Goal: Information Seeking & Learning: Learn about a topic

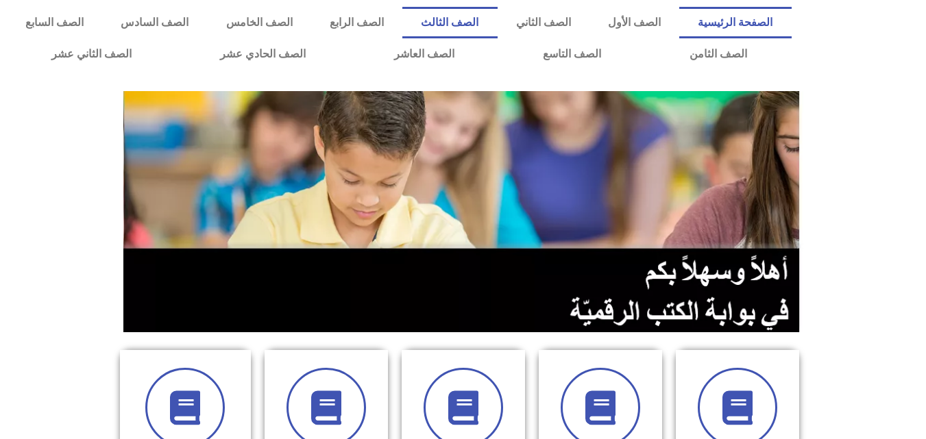
click at [497, 9] on link "الصف الثالث" at bounding box center [449, 23] width 95 height 32
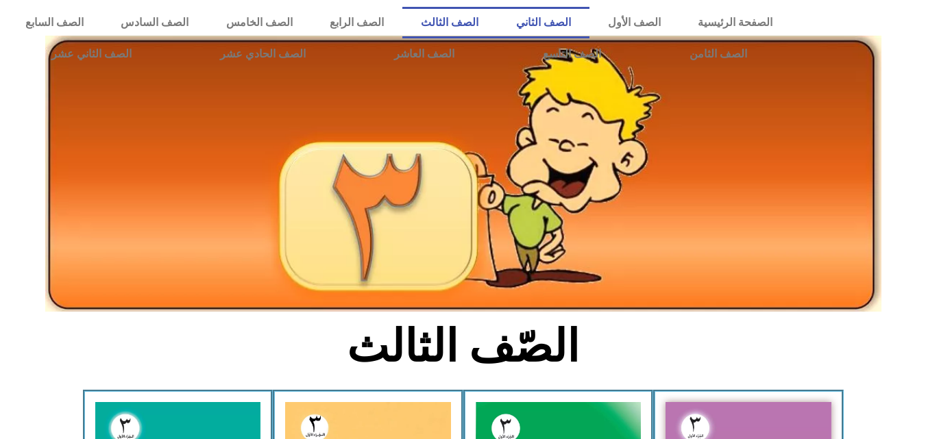
click at [575, 13] on link "الصف الثاني" at bounding box center [544, 23] width 92 height 32
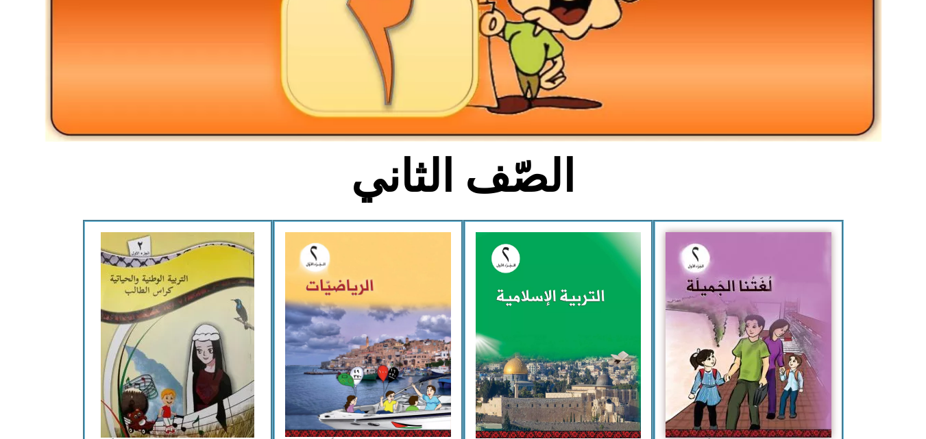
scroll to position [255, 0]
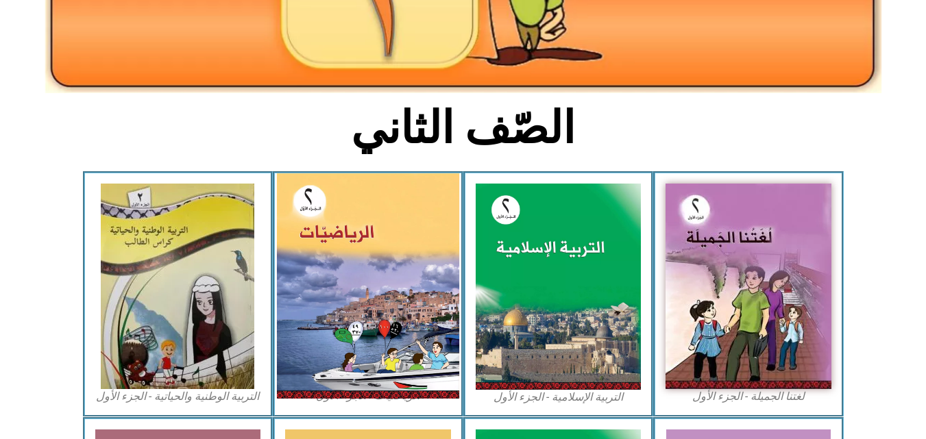
click at [297, 304] on img at bounding box center [368, 286] width 182 height 226
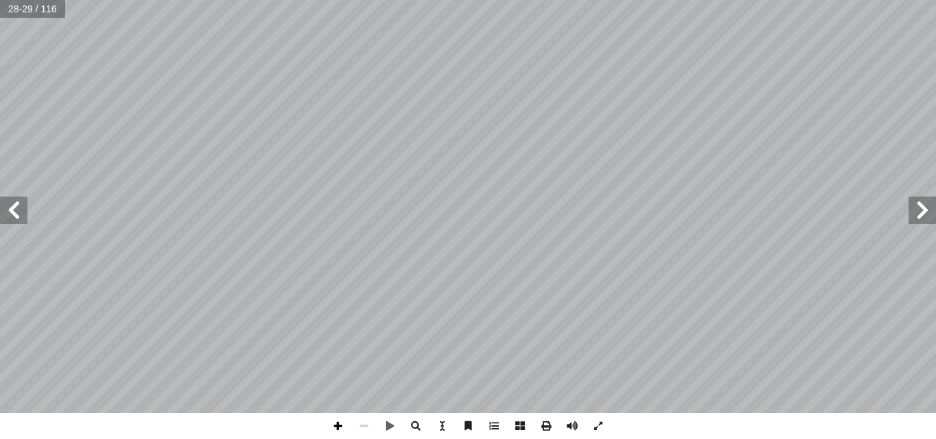
click at [333, 427] on span at bounding box center [338, 426] width 26 height 26
click at [339, 424] on span at bounding box center [338, 426] width 26 height 26
click at [551, 422] on div "2 ٤ رس َّ الد ) ١ ( الجمع دون حمل ضمن ٩٩ ِ ثمــار ِ قطــف ِ ل ِ لــى مزرعتــه ِ…" at bounding box center [468, 219] width 936 height 439
